Goal: Share content: Share content

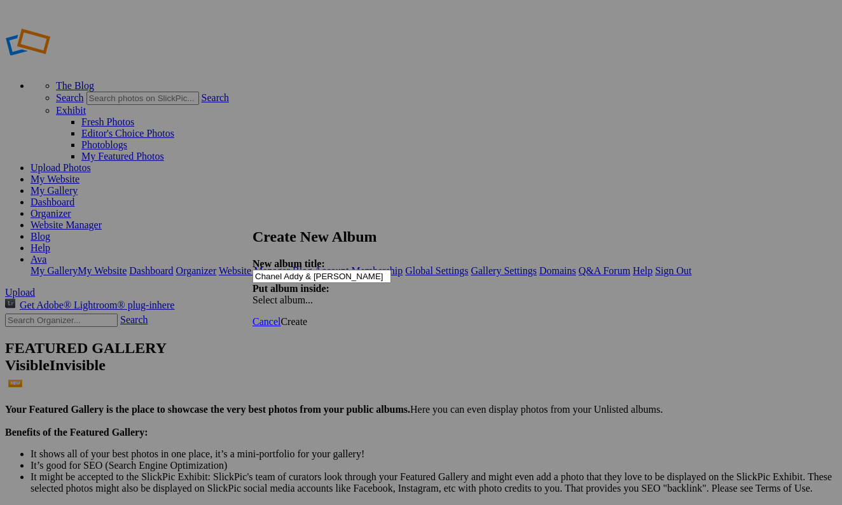
type input "Chanel Addy & [PERSON_NAME]"
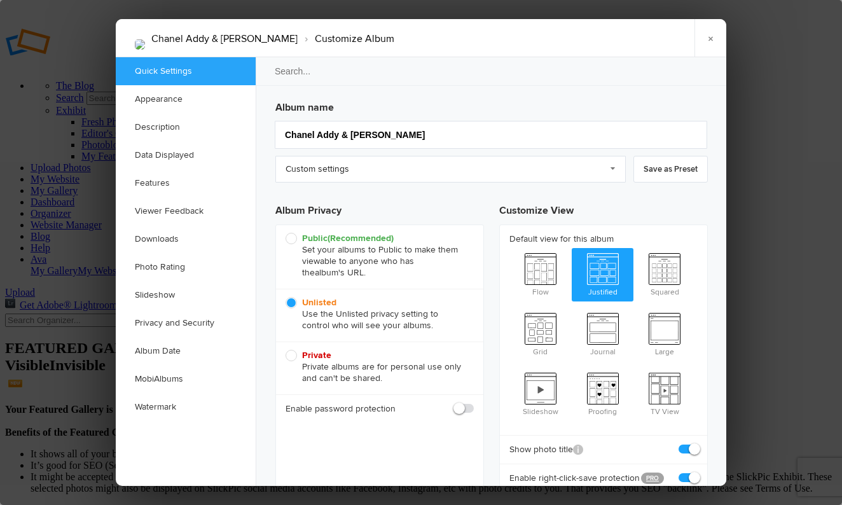
click at [293, 108] on h3 "Album name" at bounding box center [491, 105] width 433 height 20
click at [346, 177] on link "Custom settings" at bounding box center [450, 169] width 350 height 27
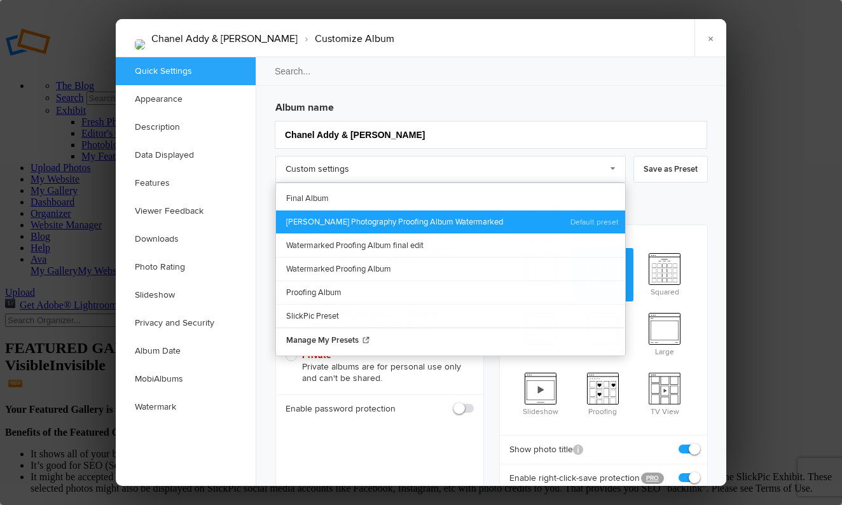
click at [370, 211] on link "Ava Cantrell Photography Proofing Album Watermarked" at bounding box center [450, 222] width 349 height 24
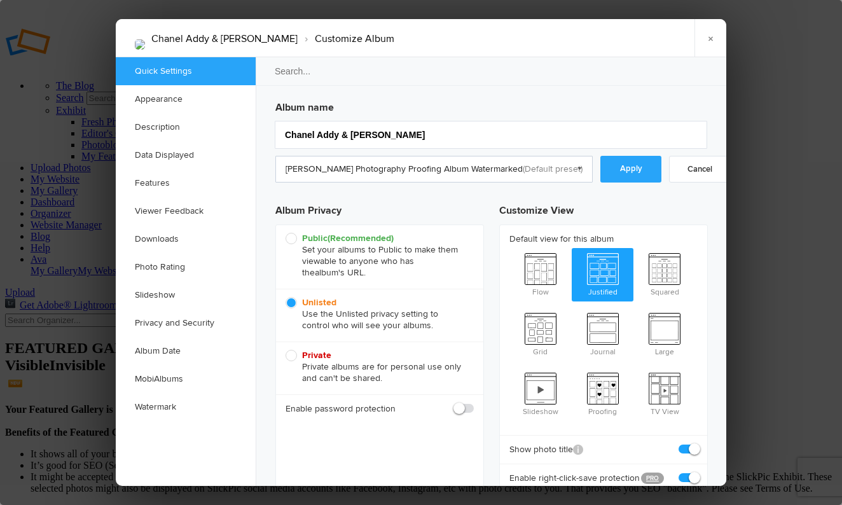
click at [371, 179] on link "Ava Cantrell Photography Proofing Album Watermarked" at bounding box center [433, 169] width 317 height 27
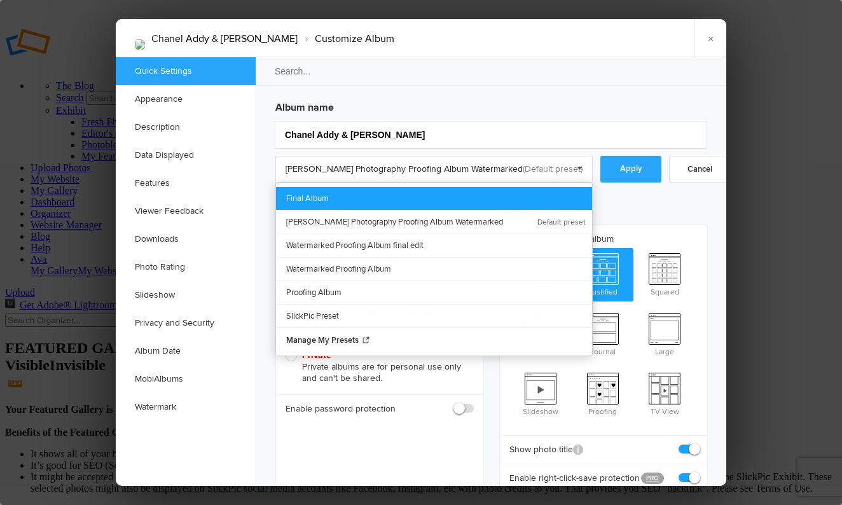
click at [346, 193] on link "Final Album" at bounding box center [434, 198] width 316 height 23
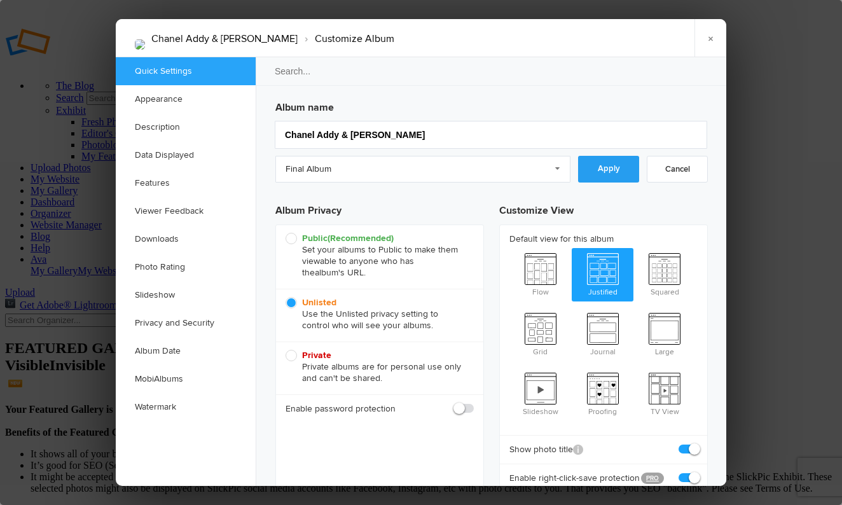
click at [590, 177] on link "Apply" at bounding box center [608, 169] width 61 height 27
checkbox input "false"
checkbox input "true"
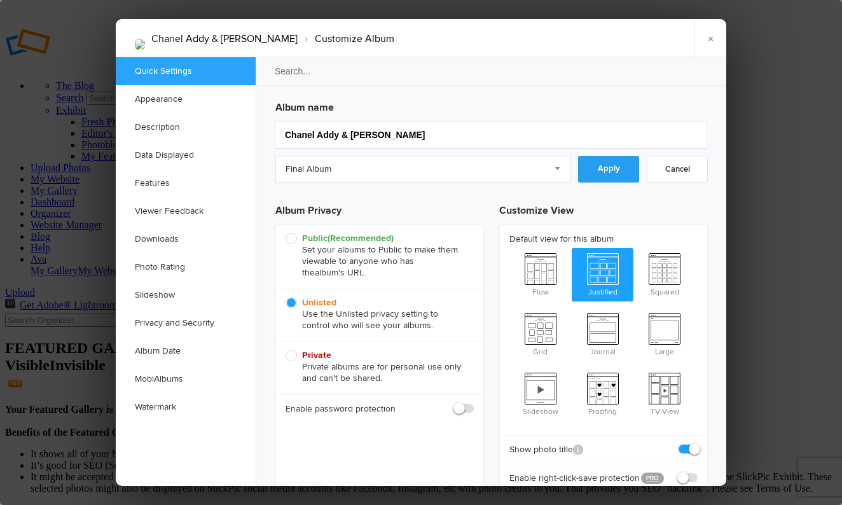
checkbox input "false"
checkbox input "true"
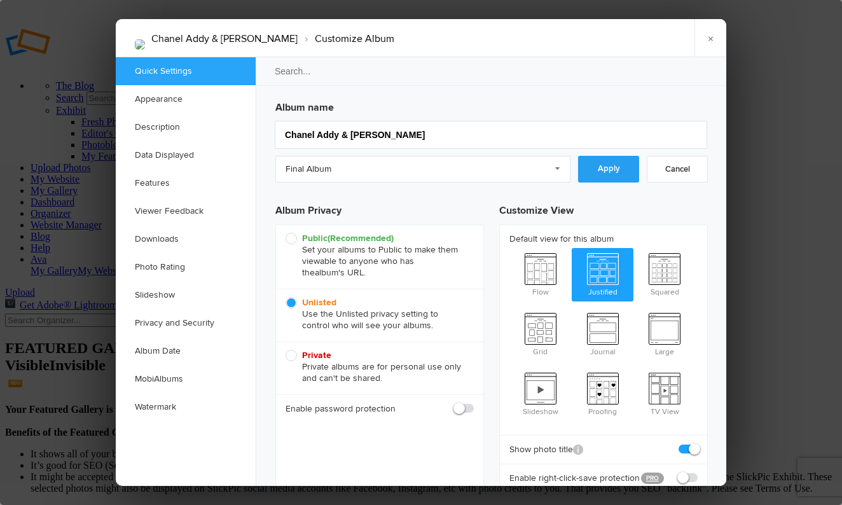
checkbox input "true"
checkbox input "false"
click at [789, 227] on div at bounding box center [421, 252] width 842 height 505
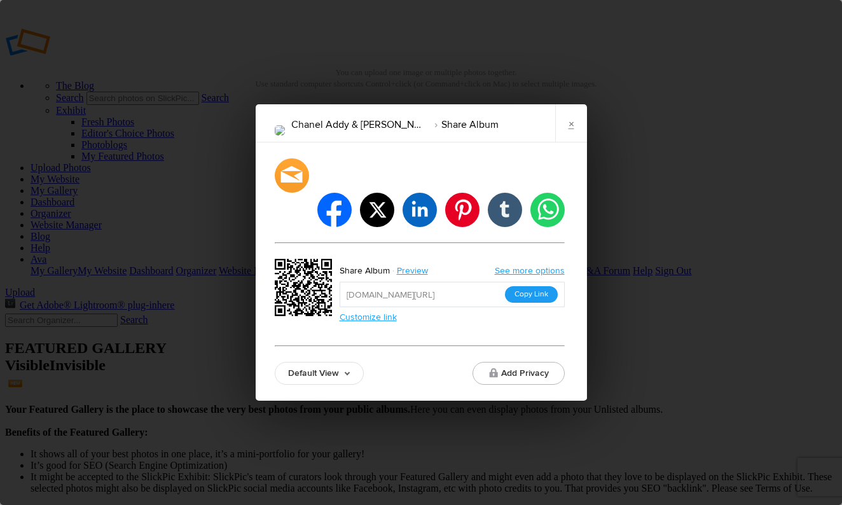
click at [536, 286] on button "Copy Link" at bounding box center [531, 294] width 53 height 17
click at [574, 142] on link "×" at bounding box center [571, 123] width 32 height 38
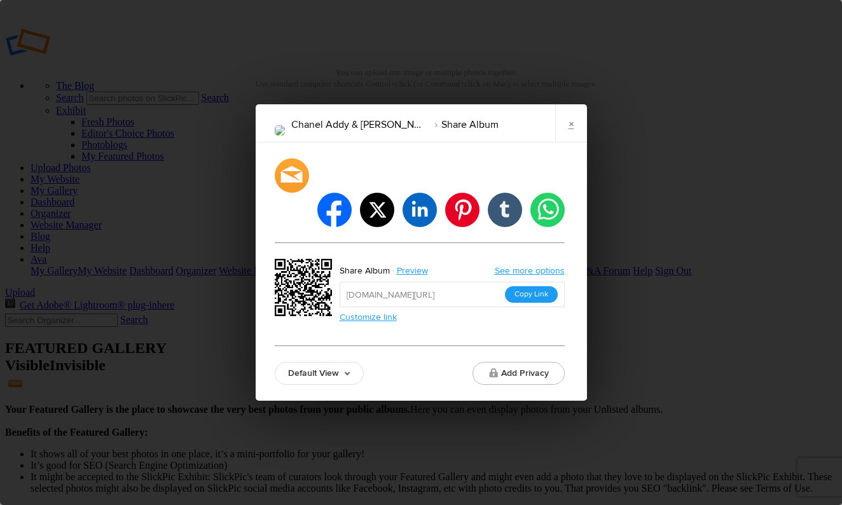
click at [534, 286] on button "Copy Link" at bounding box center [531, 294] width 53 height 17
